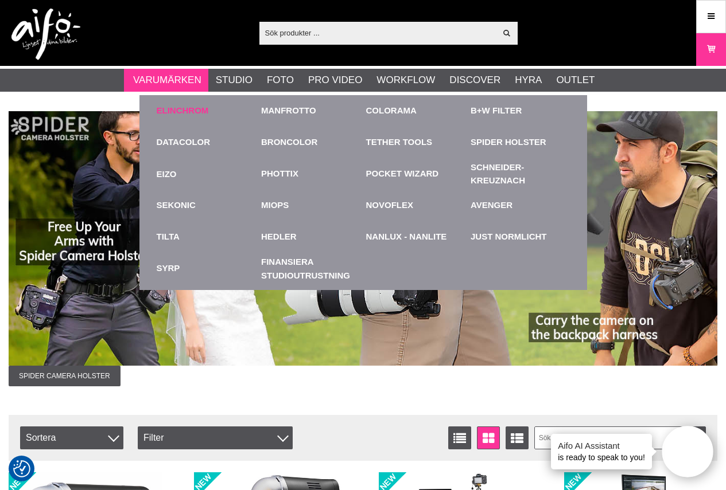
click at [173, 113] on link "Elinchrom" at bounding box center [183, 110] width 52 height 13
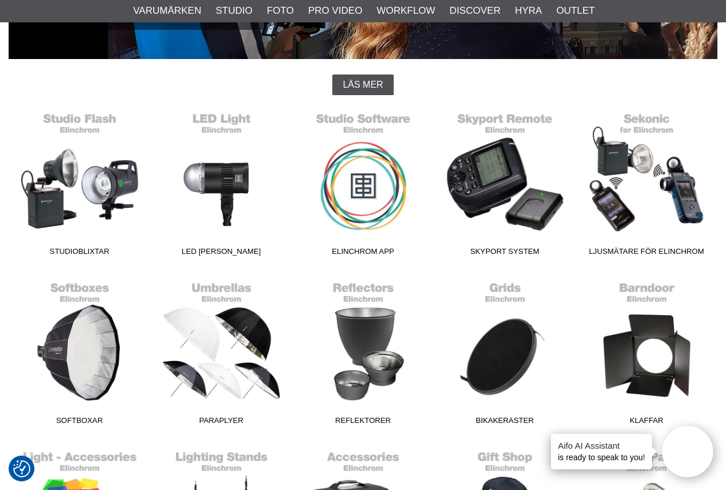
scroll to position [229, 0]
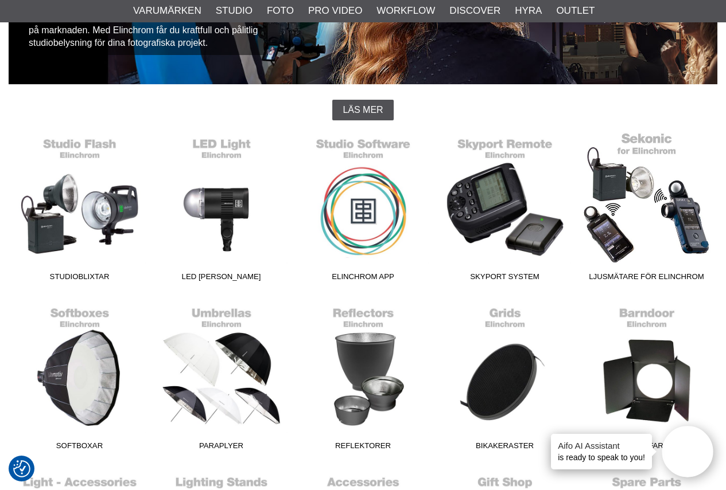
click at [660, 208] on link "Ljusmätare för Elinchrom" at bounding box center [646, 209] width 142 height 155
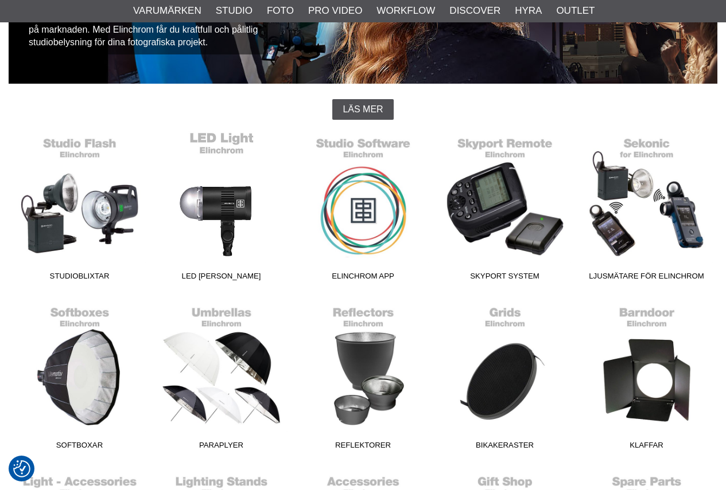
scroll to position [230, 0]
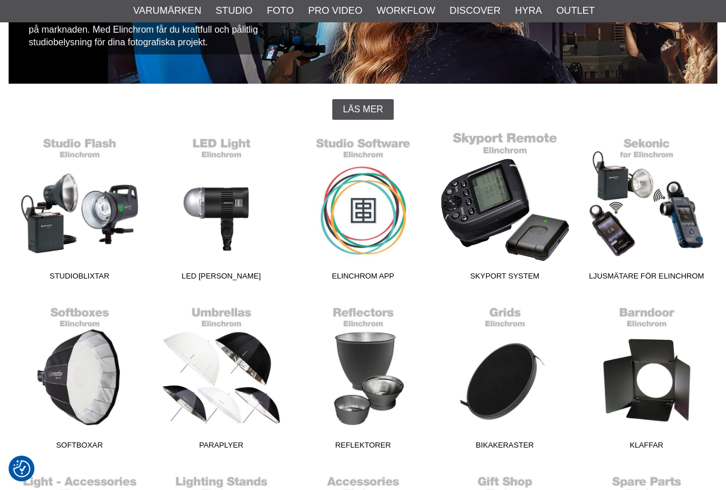
click at [492, 208] on link "Skyport System" at bounding box center [505, 208] width 142 height 155
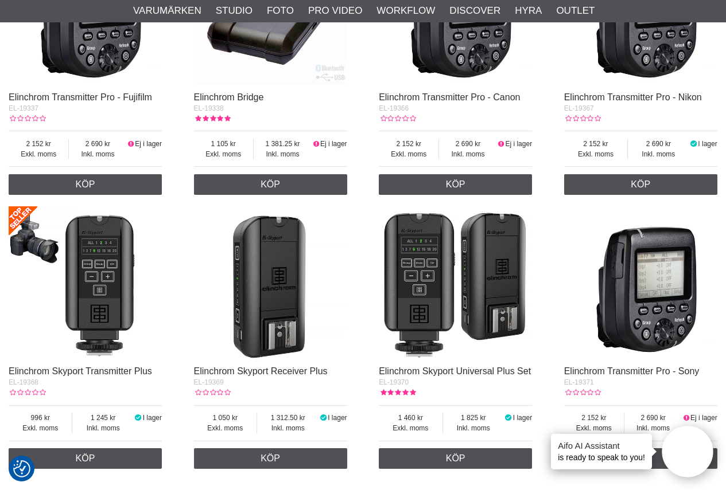
scroll to position [800, 0]
